Goal: Task Accomplishment & Management: Manage account settings

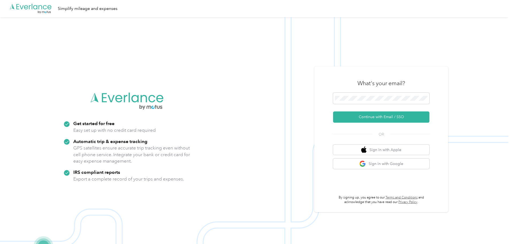
click at [360, 92] on div "What's your email?" at bounding box center [381, 83] width 96 height 19
click at [365, 120] on button "Continue with Email / SSO" at bounding box center [381, 116] width 96 height 11
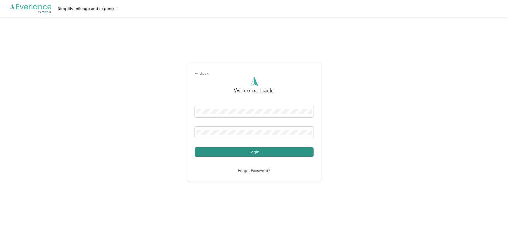
click at [233, 154] on button "Login" at bounding box center [254, 151] width 119 height 9
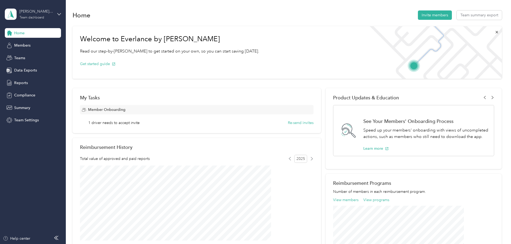
click at [48, 16] on div "[PERSON_NAME] Trail Redi Mix, LLC Team dashboard" at bounding box center [36, 14] width 33 height 11
drag, startPoint x: 26, startPoint y: 56, endPoint x: 84, endPoint y: 48, distance: 58.1
click at [26, 57] on div "Personal dashboard" at bounding box center [27, 56] width 34 height 6
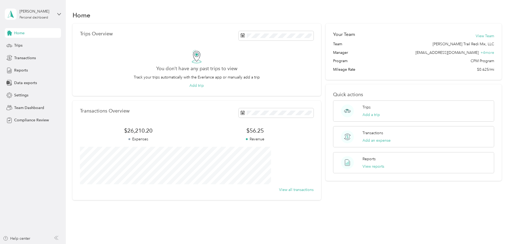
click at [490, 36] on div "Trips Overview You don’t have any past trips to view Track your trips automatic…" at bounding box center [288, 112] width 430 height 177
click at [83, 56] on div "Trips Overview You don’t have any past trips to view Track your trips automatic…" at bounding box center [288, 112] width 430 height 177
click at [186, 13] on div "Home" at bounding box center [288, 14] width 430 height 11
click at [85, 46] on div "Trips Overview You don’t have any past trips to view Track your trips automatic…" at bounding box center [288, 112] width 430 height 177
click at [367, 141] on button "Add an expense" at bounding box center [377, 141] width 28 height 6
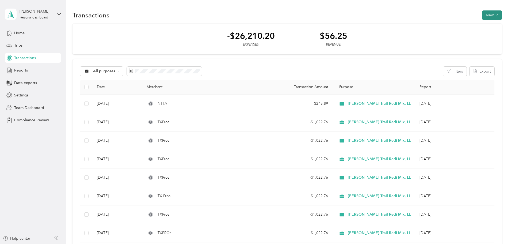
click at [482, 14] on button "New" at bounding box center [492, 14] width 20 height 9
click at [446, 26] on div "Expense" at bounding box center [451, 25] width 20 height 6
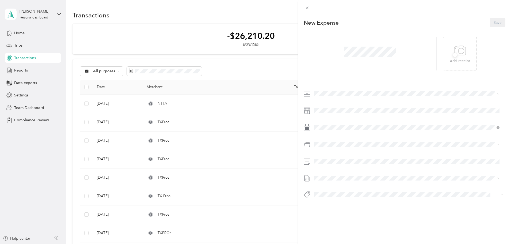
click at [381, 57] on span at bounding box center [370, 52] width 56 height 14
click at [340, 202] on span "R&m- Mixer" at bounding box center [339, 203] width 20 height 5
click at [496, 20] on button "Save" at bounding box center [498, 22] width 16 height 9
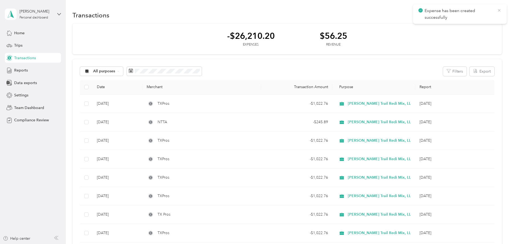
click at [499, 10] on icon at bounding box center [499, 10] width 4 height 5
click at [482, 15] on button "New" at bounding box center [492, 14] width 20 height 9
click at [445, 23] on div "Expense" at bounding box center [451, 25] width 20 height 6
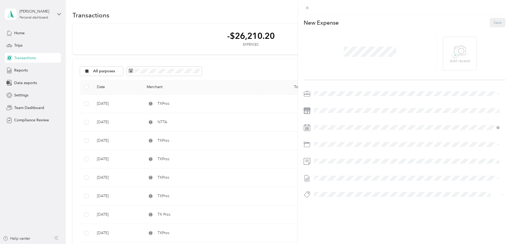
click at [351, 58] on span at bounding box center [370, 52] width 56 height 14
click at [349, 204] on div "R&m- Mixer" at bounding box center [413, 204] width 169 height 6
click at [494, 22] on button "Save" at bounding box center [498, 22] width 16 height 9
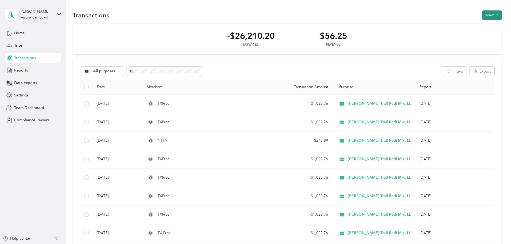
click at [482, 16] on button "New" at bounding box center [492, 14] width 20 height 9
click at [450, 24] on span "Expense" at bounding box center [453, 25] width 14 height 6
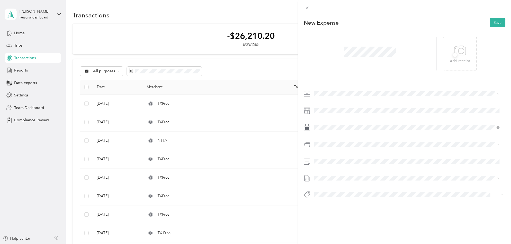
click at [327, 103] on div at bounding box center [405, 145] width 202 height 112
click at [332, 203] on span "R&m- Mixer" at bounding box center [339, 203] width 20 height 5
click at [490, 23] on button "Save" at bounding box center [498, 22] width 16 height 9
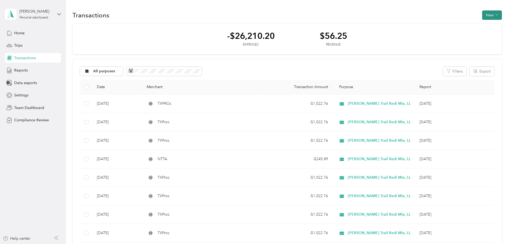
click at [482, 16] on button "New" at bounding box center [492, 14] width 20 height 9
click at [451, 26] on span "Expense" at bounding box center [453, 25] width 14 height 6
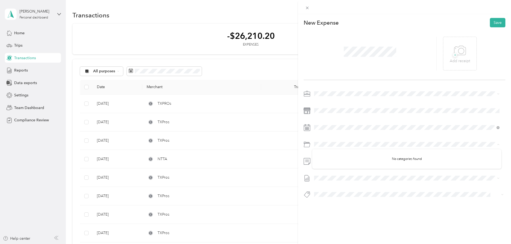
click at [263, 150] on div "This expense cannot be edited because it is either under review, approved, or p…" at bounding box center [255, 122] width 511 height 244
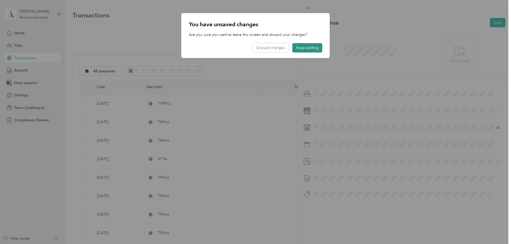
click at [306, 47] on button "Keep editing" at bounding box center [308, 47] width 30 height 9
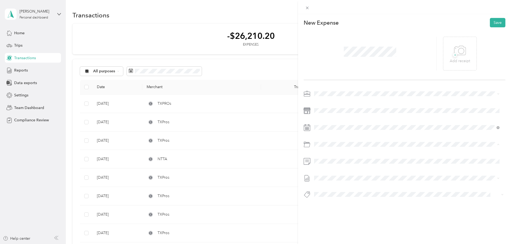
drag, startPoint x: 350, startPoint y: 203, endPoint x: 355, endPoint y: 169, distance: 35.2
click at [349, 203] on div "R&m- Mixer" at bounding box center [413, 204] width 169 height 6
click at [491, 26] on button "Save" at bounding box center [498, 22] width 16 height 9
